Goal: Navigation & Orientation: Find specific page/section

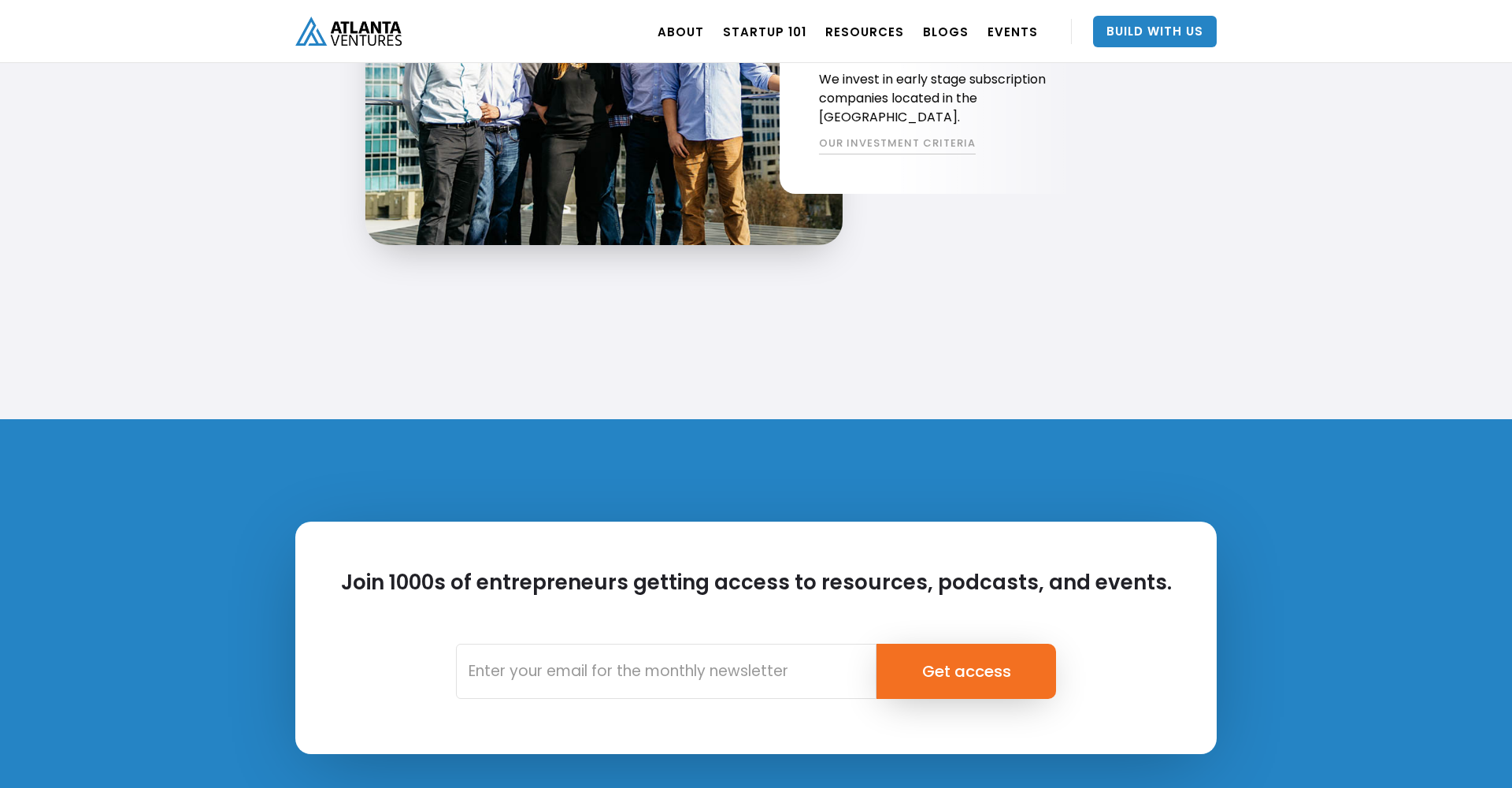
scroll to position [3339, 0]
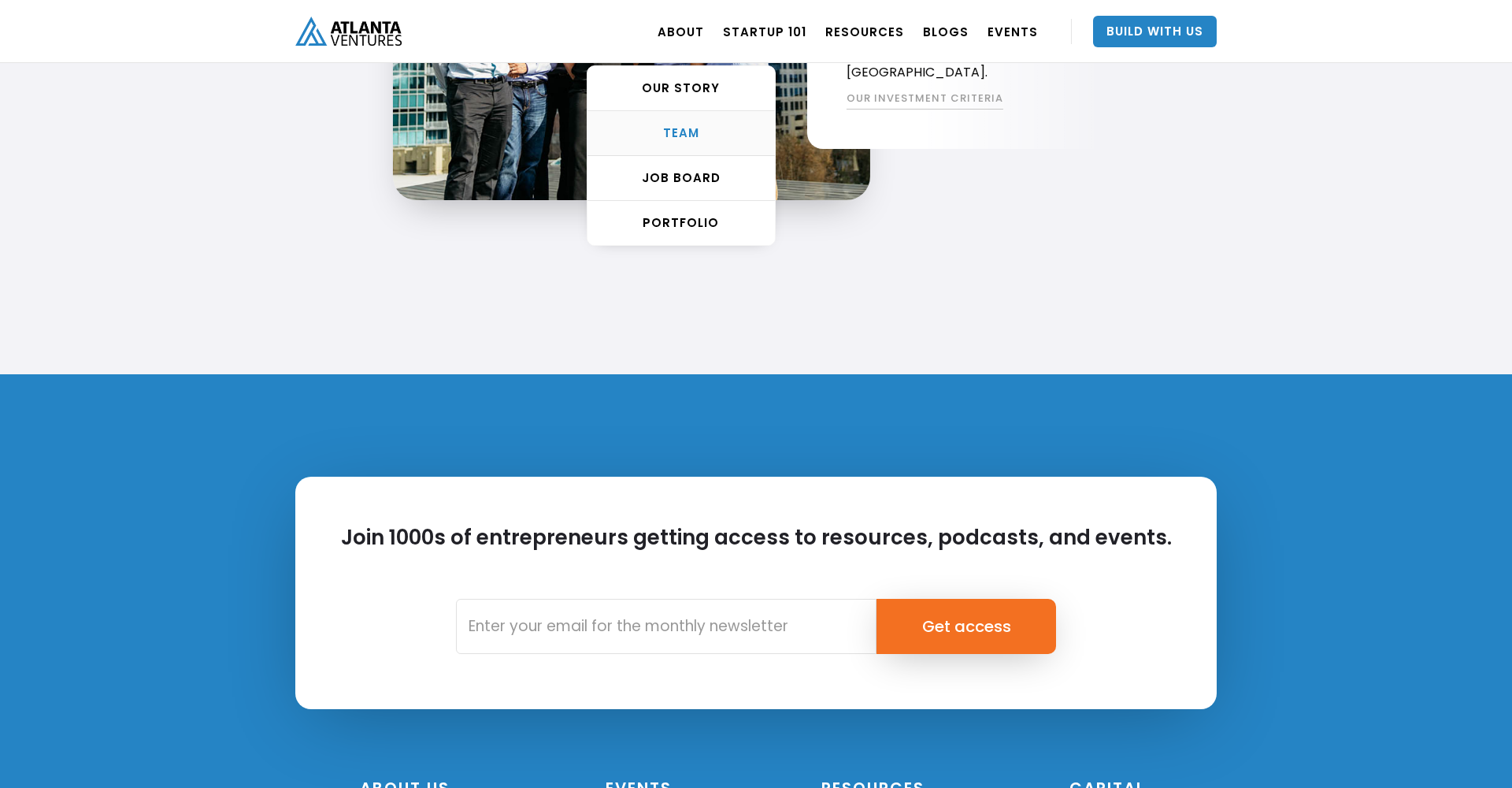
click at [703, 126] on div "TEAM" at bounding box center [681, 132] width 187 height 16
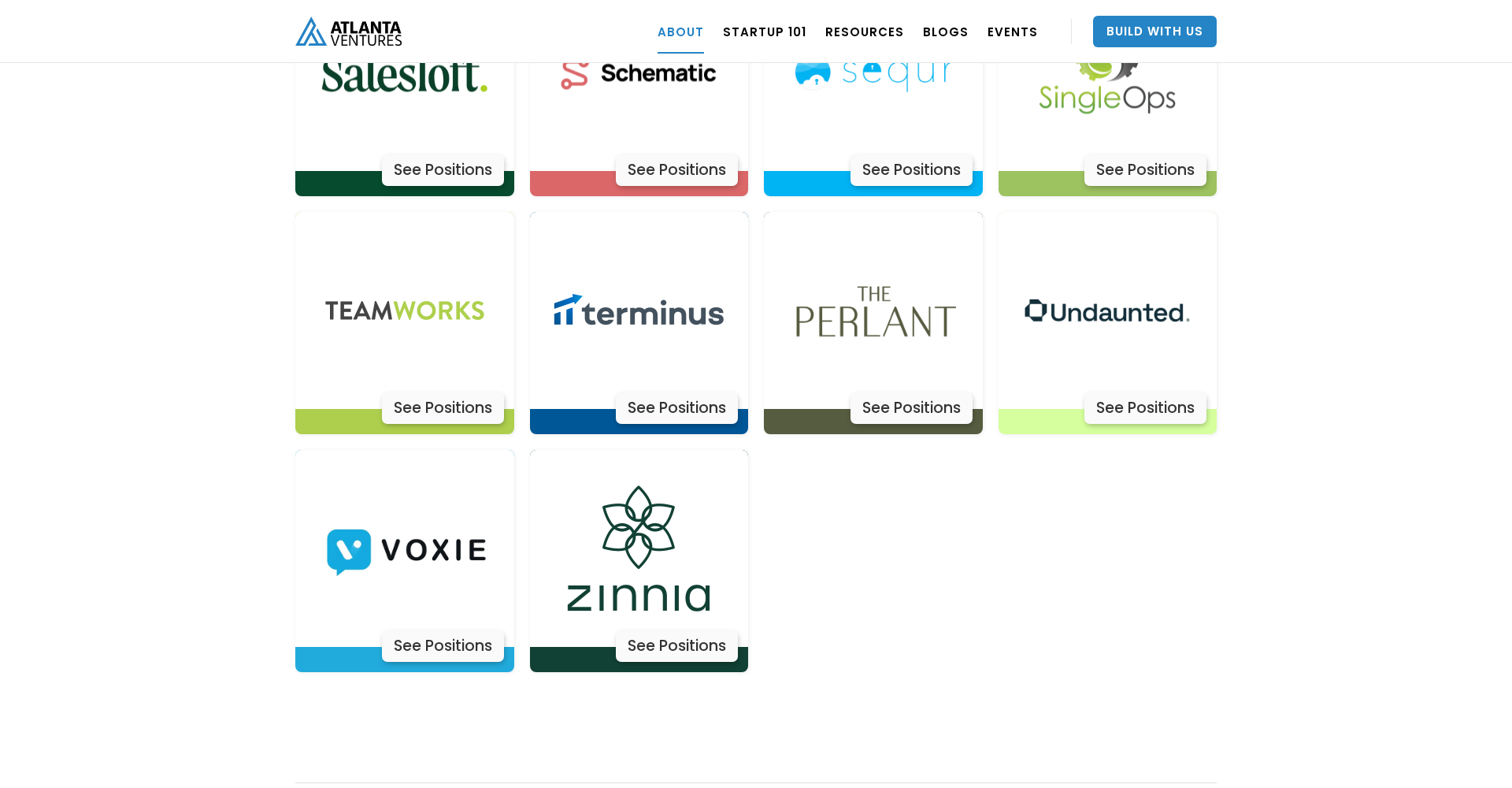
scroll to position [5130, 0]
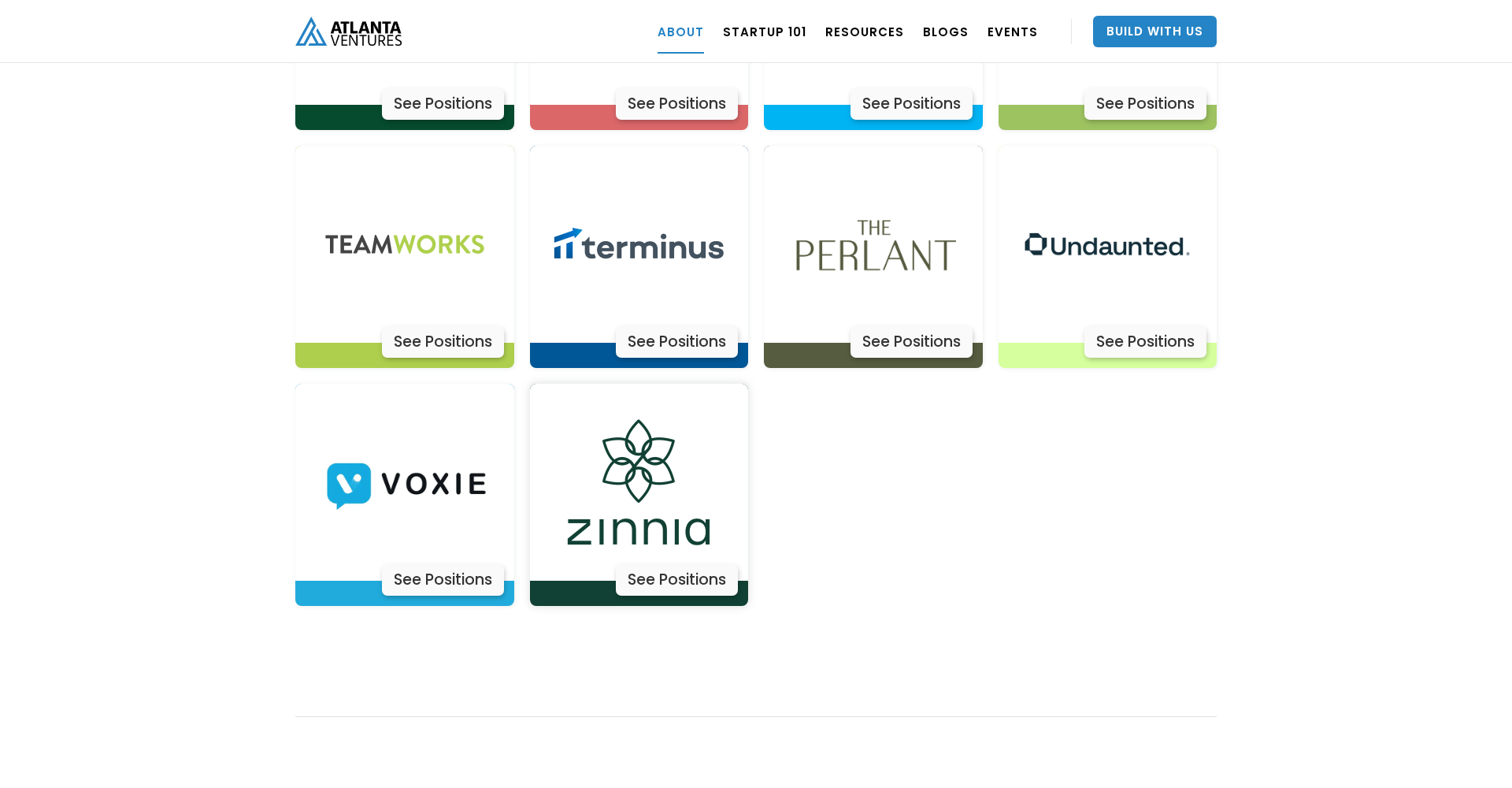
click at [708, 469] on img at bounding box center [638, 482] width 196 height 197
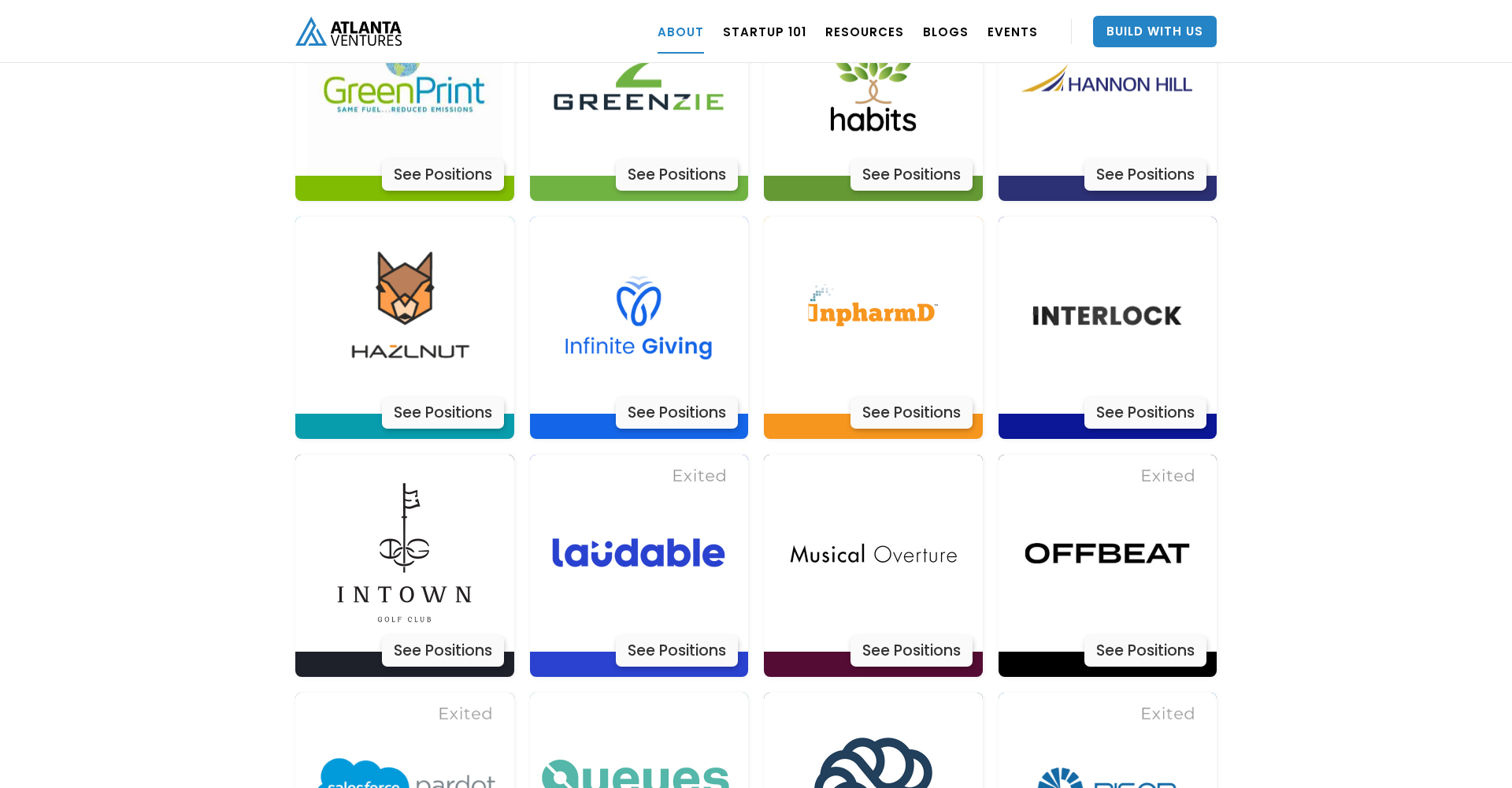
scroll to position [4108, 0]
click at [390, 498] on img at bounding box center [404, 552] width 196 height 197
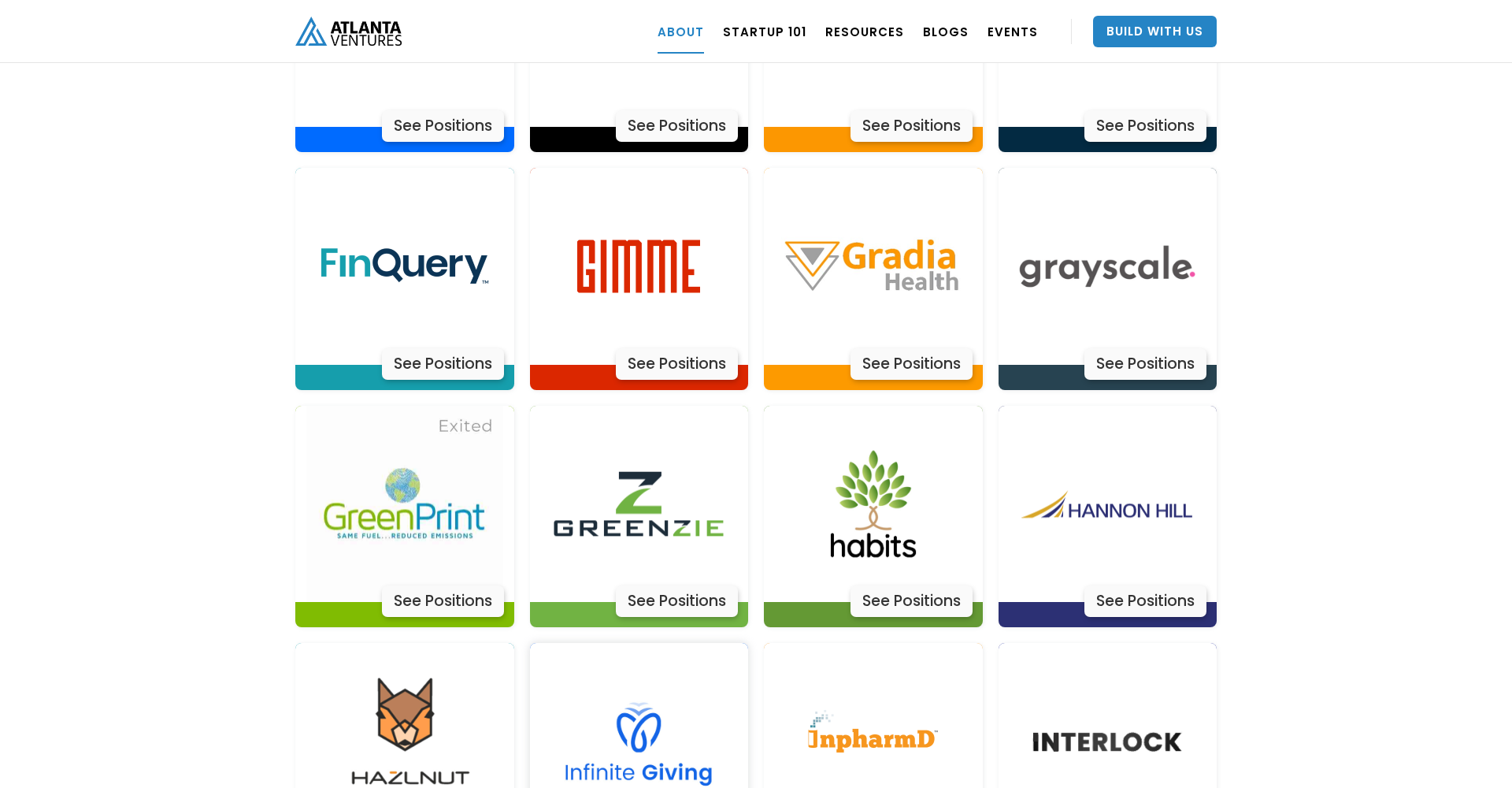
scroll to position [3663, 0]
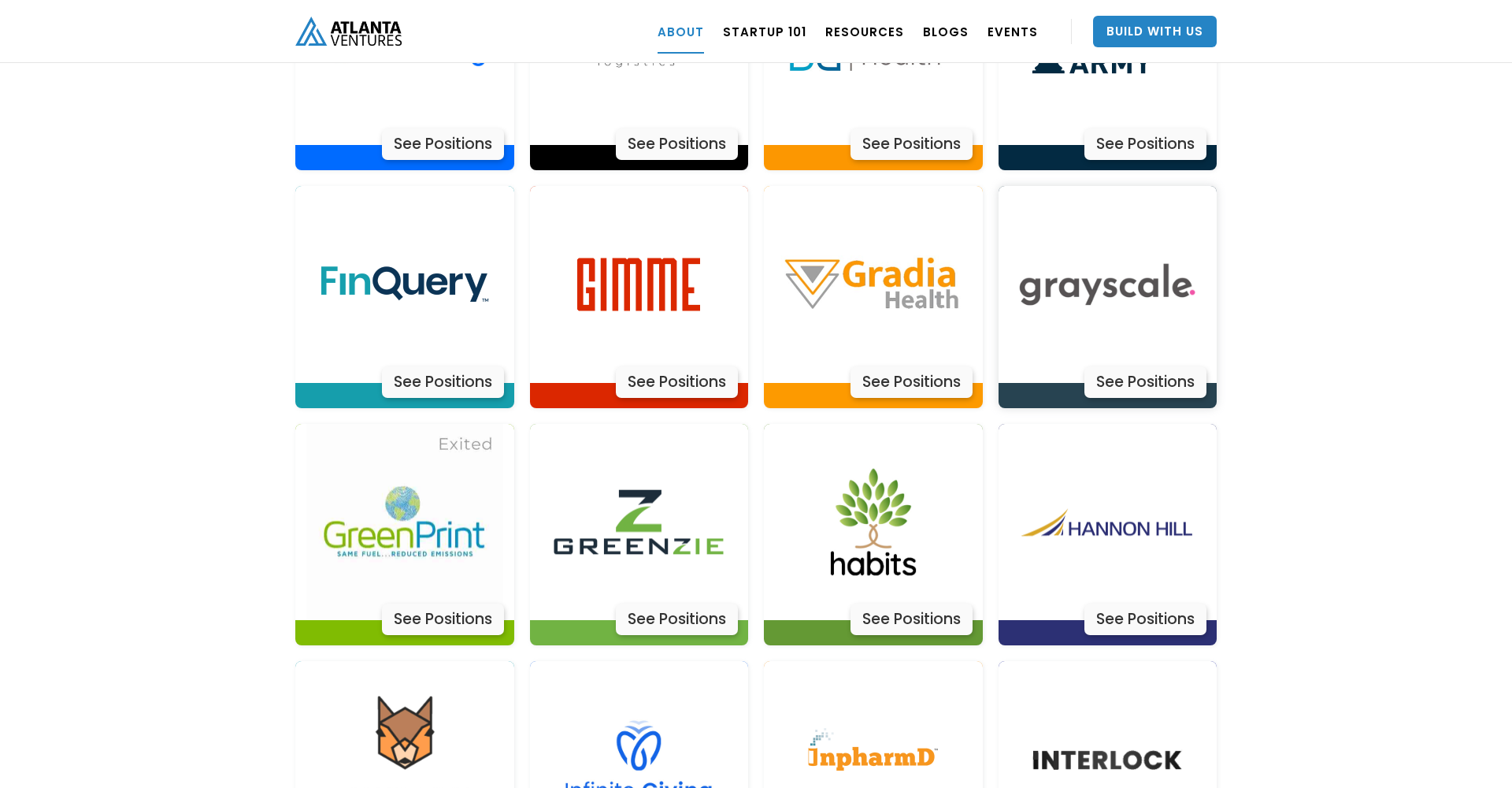
click at [1173, 272] on img at bounding box center [1107, 284] width 196 height 197
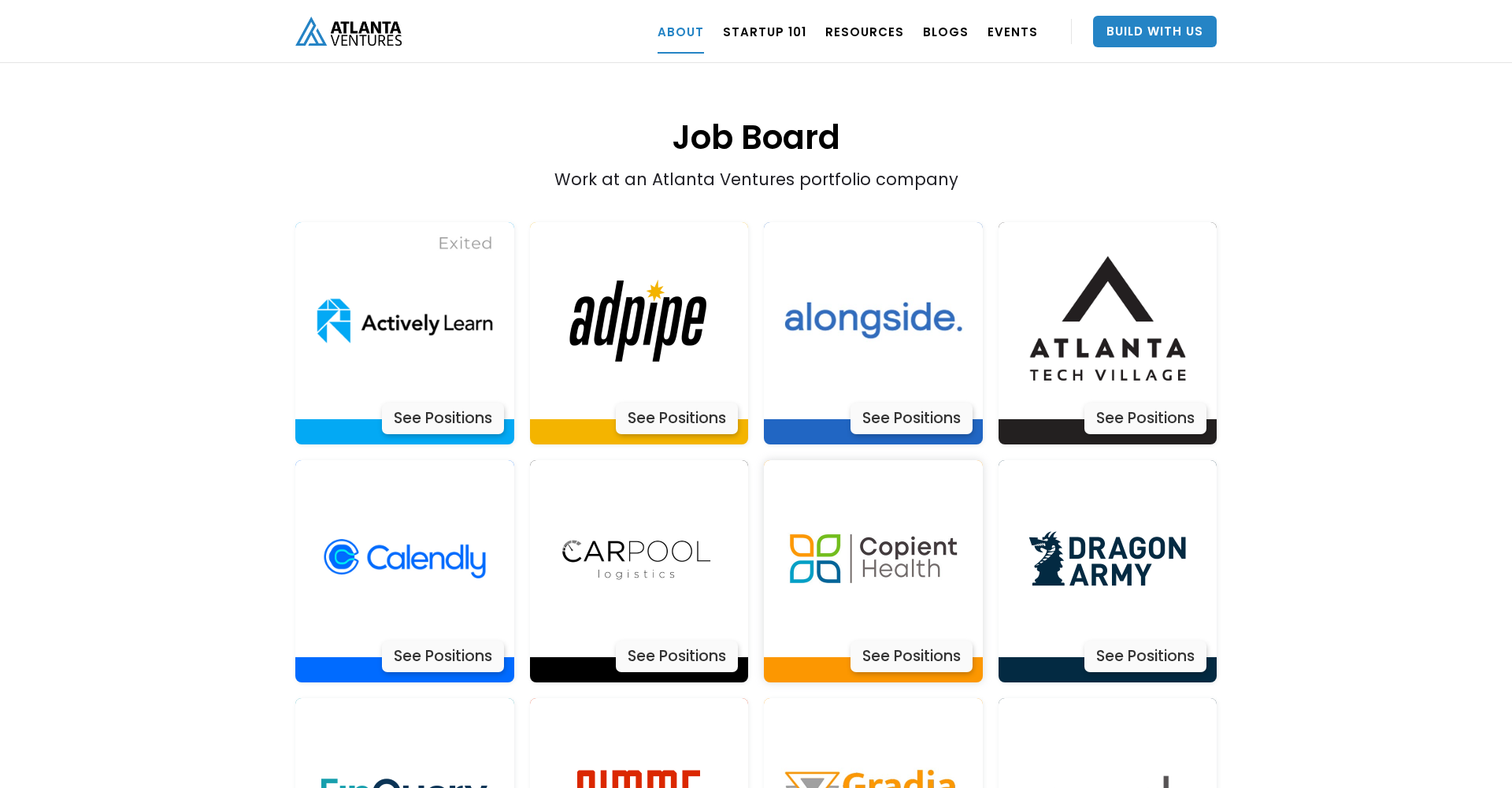
scroll to position [3103, 0]
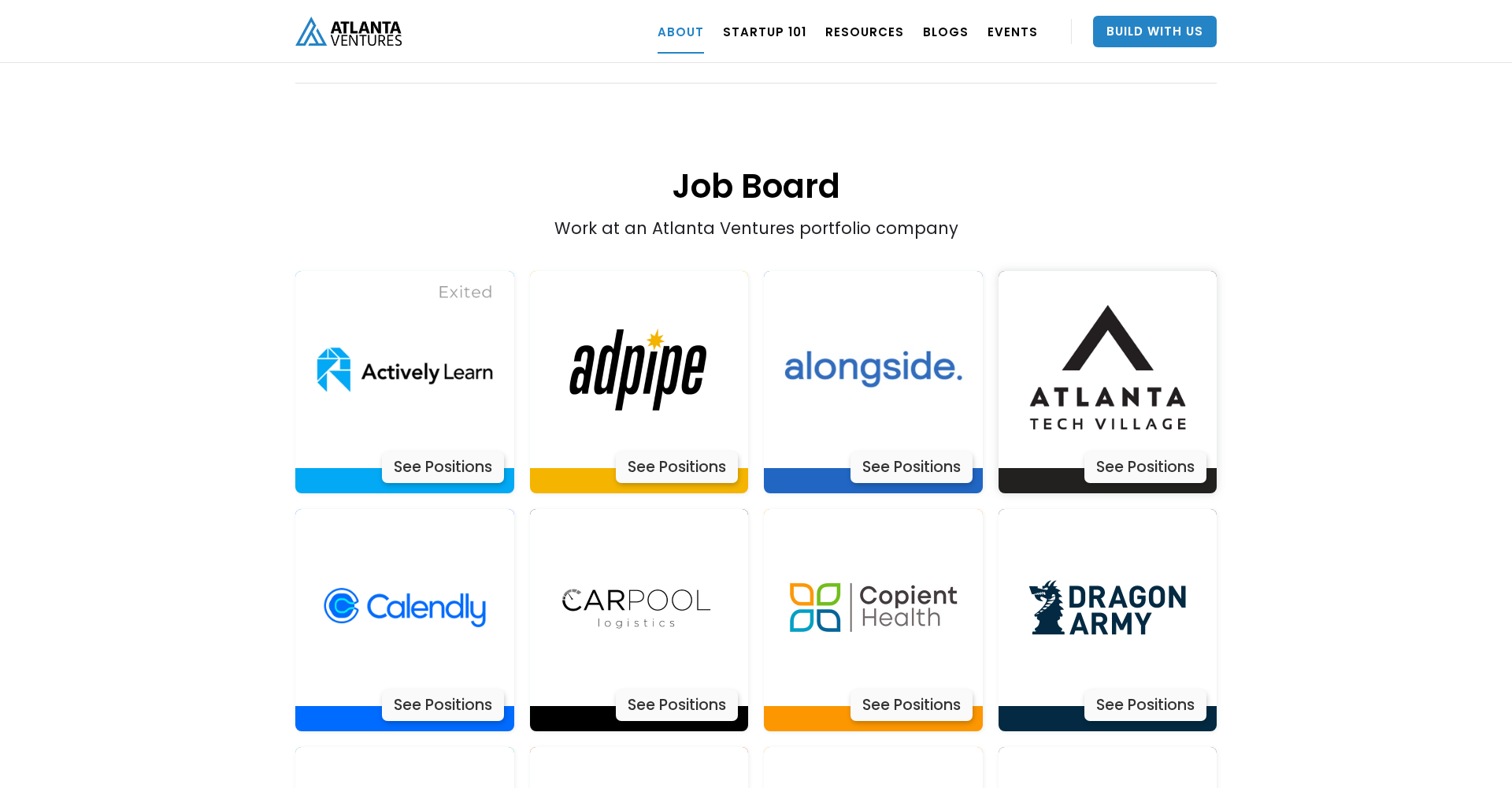
click at [1065, 383] on img at bounding box center [1107, 369] width 196 height 197
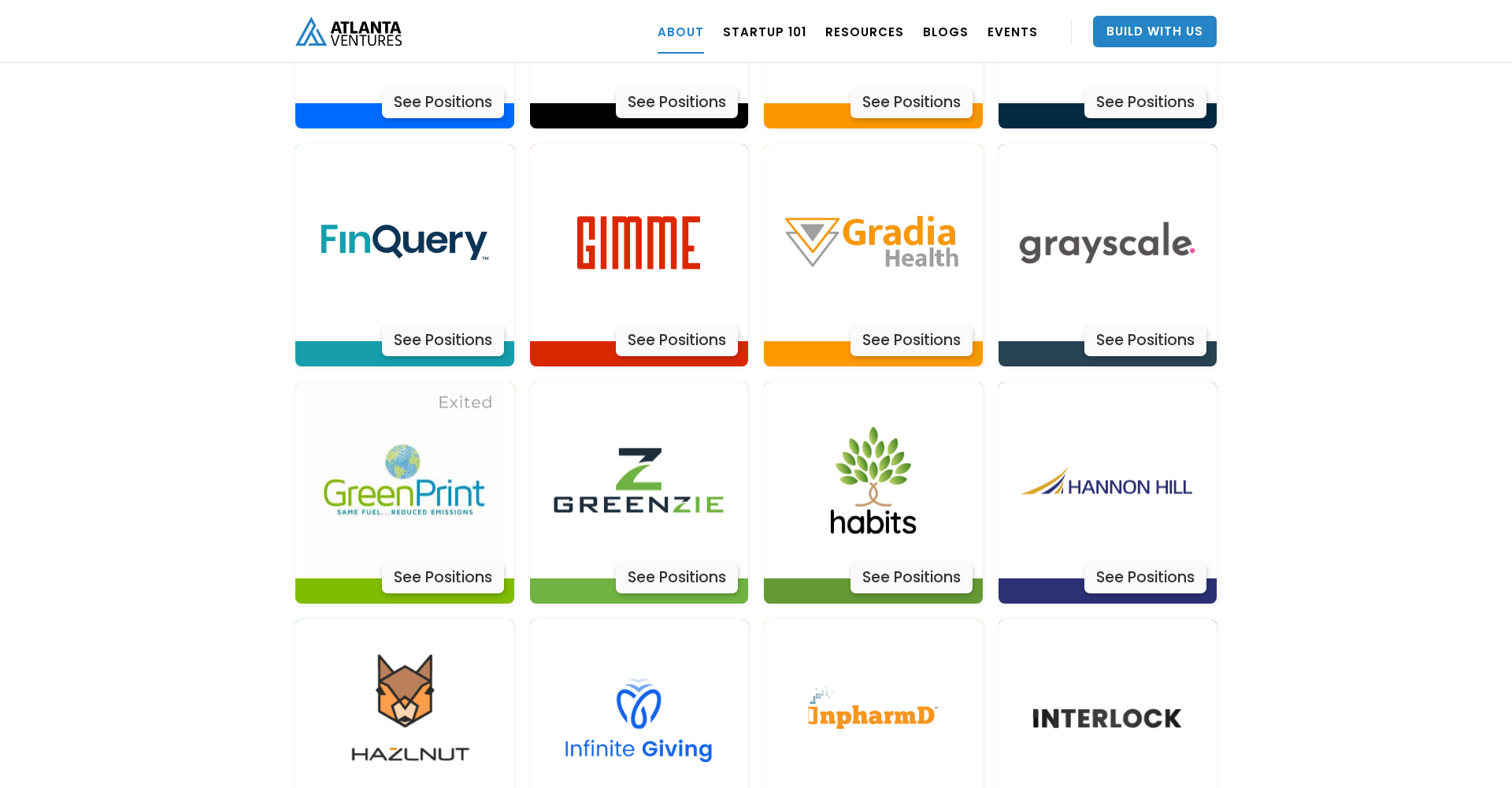
scroll to position [3811, 0]
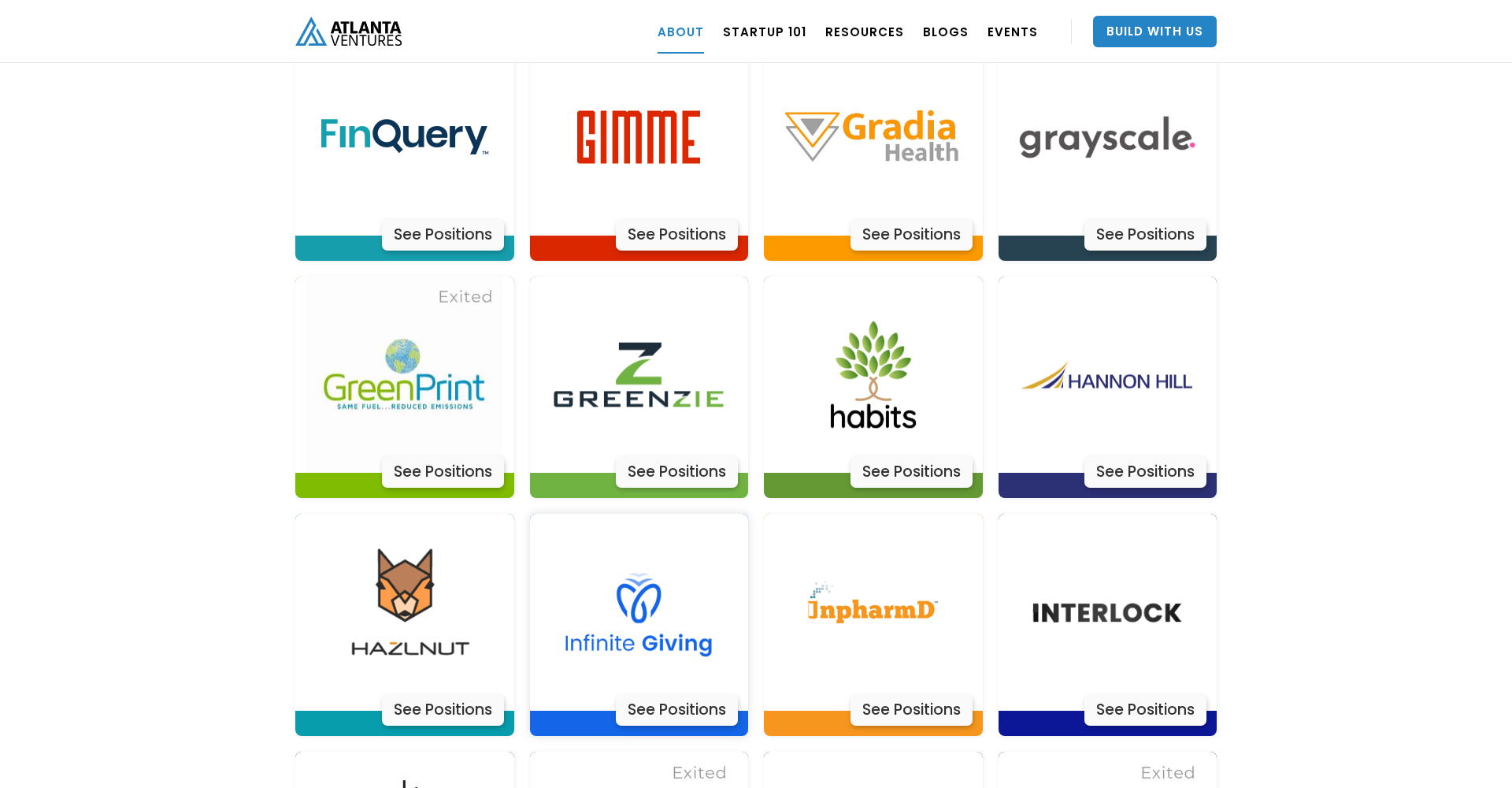
click at [571, 570] on img at bounding box center [638, 612] width 196 height 197
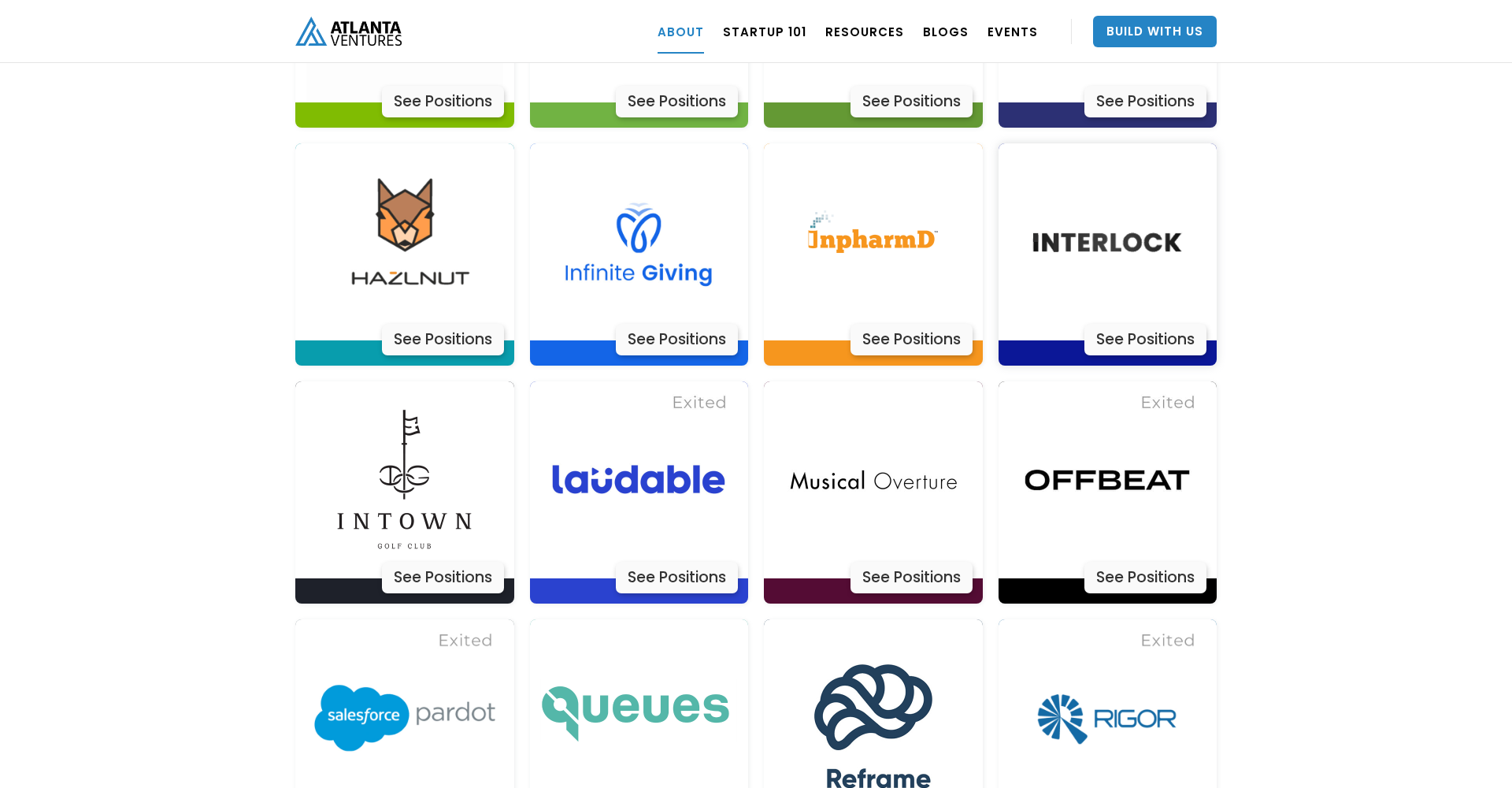
scroll to position [4402, 0]
